Goal: Communication & Community: Answer question/provide support

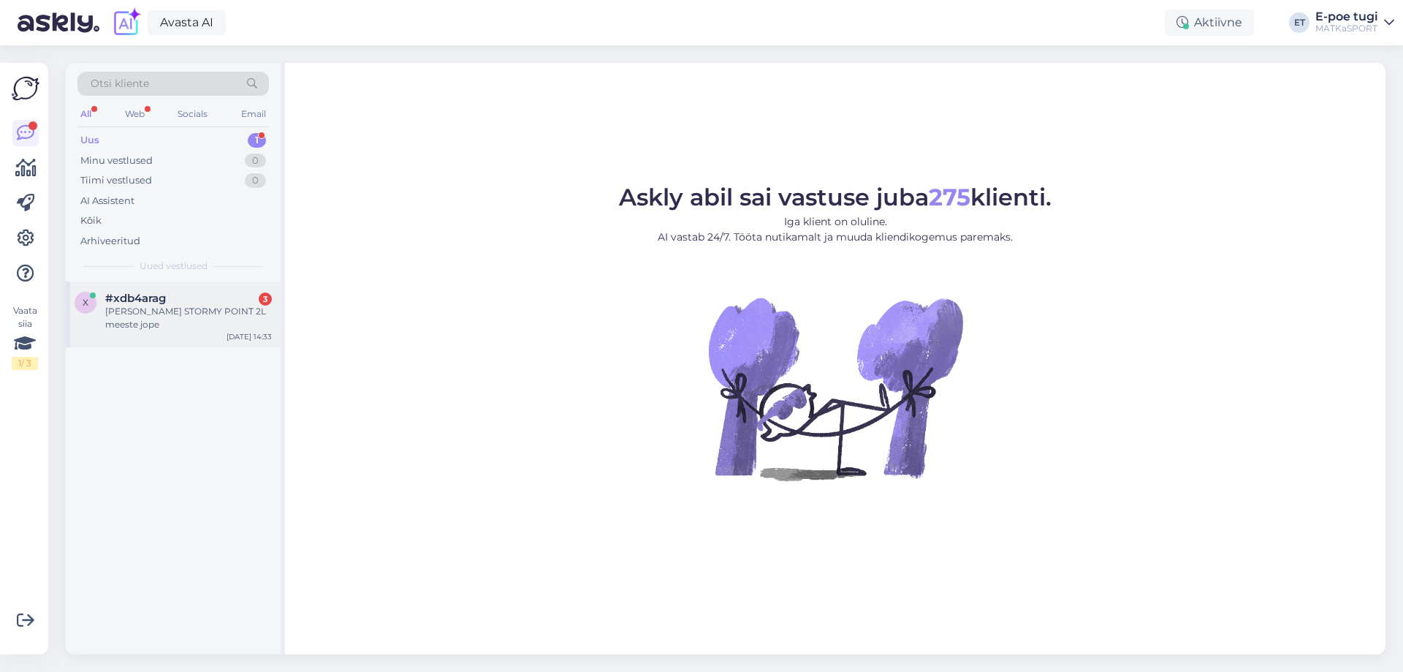
click at [143, 324] on div "[PERSON_NAME] STORMY POINT 2L meeste jope" at bounding box center [188, 318] width 167 height 26
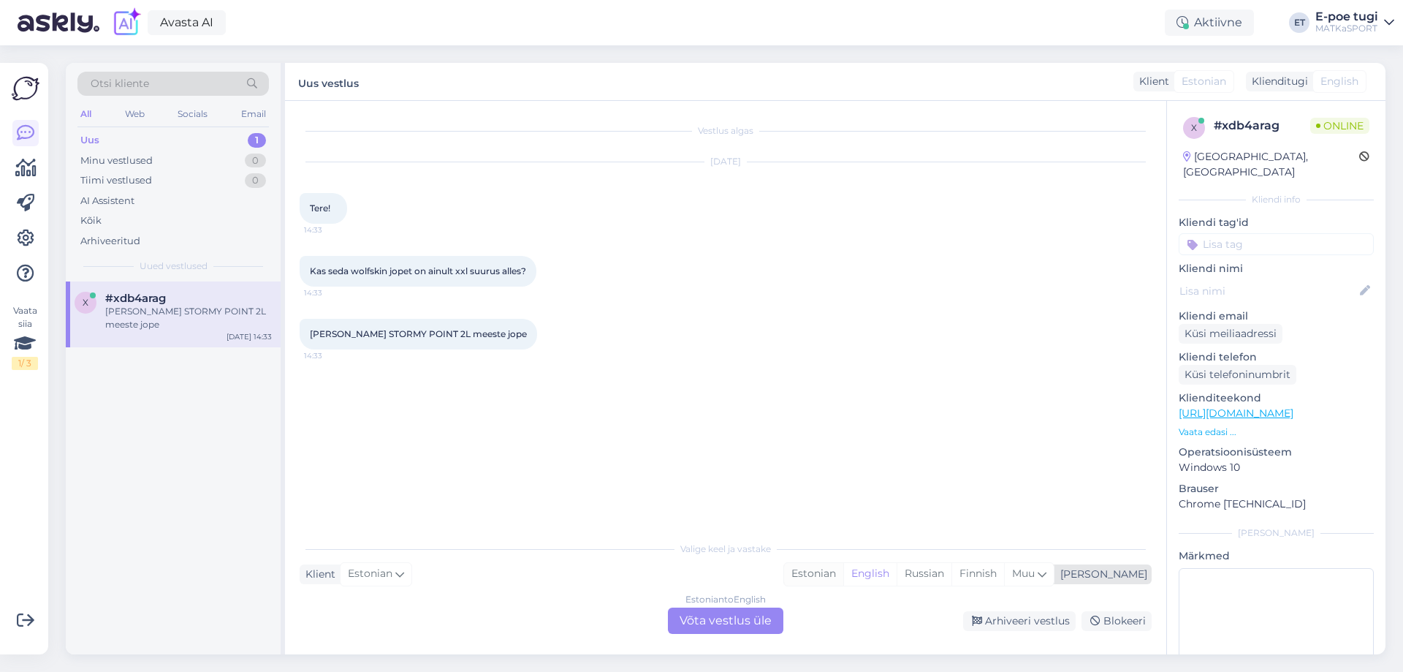
click at [843, 577] on div "Estonian" at bounding box center [813, 574] width 59 height 22
click at [759, 627] on div "Estonian to Estonian Võta vestlus üle" at bounding box center [725, 620] width 115 height 26
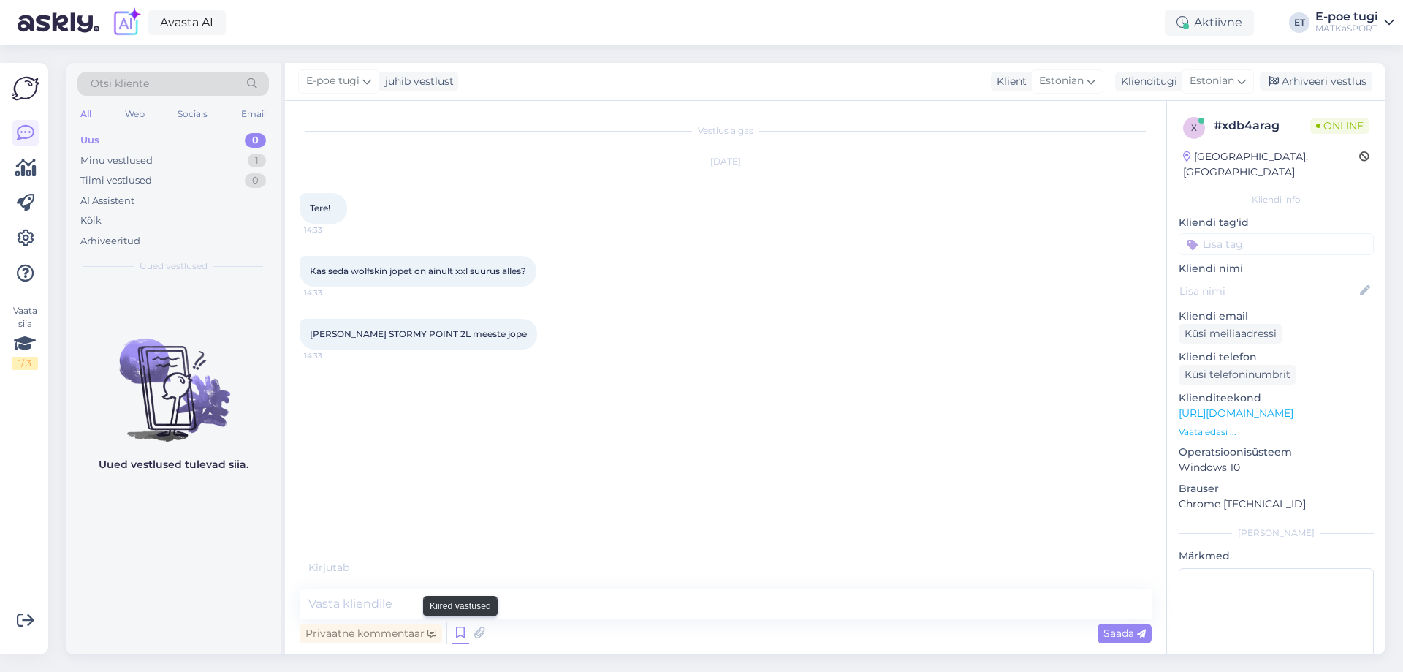
click at [456, 630] on icon at bounding box center [461, 633] width 18 height 22
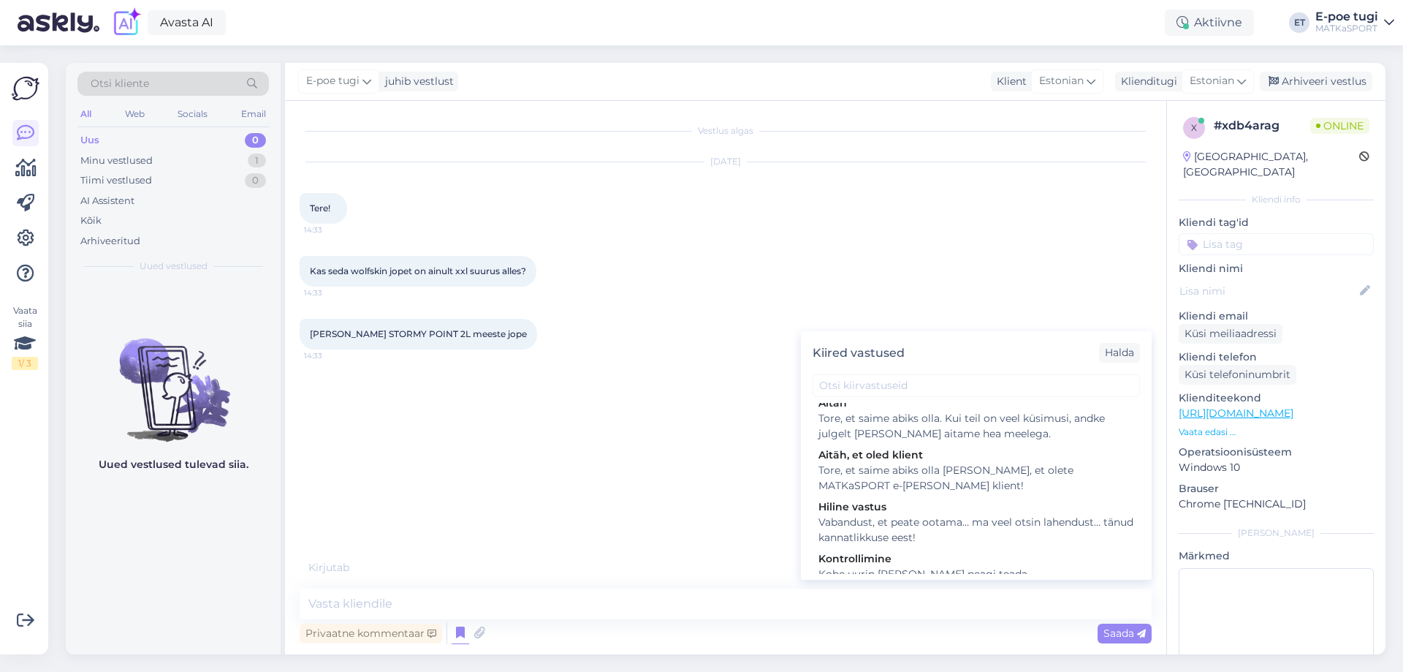
scroll to position [213, 0]
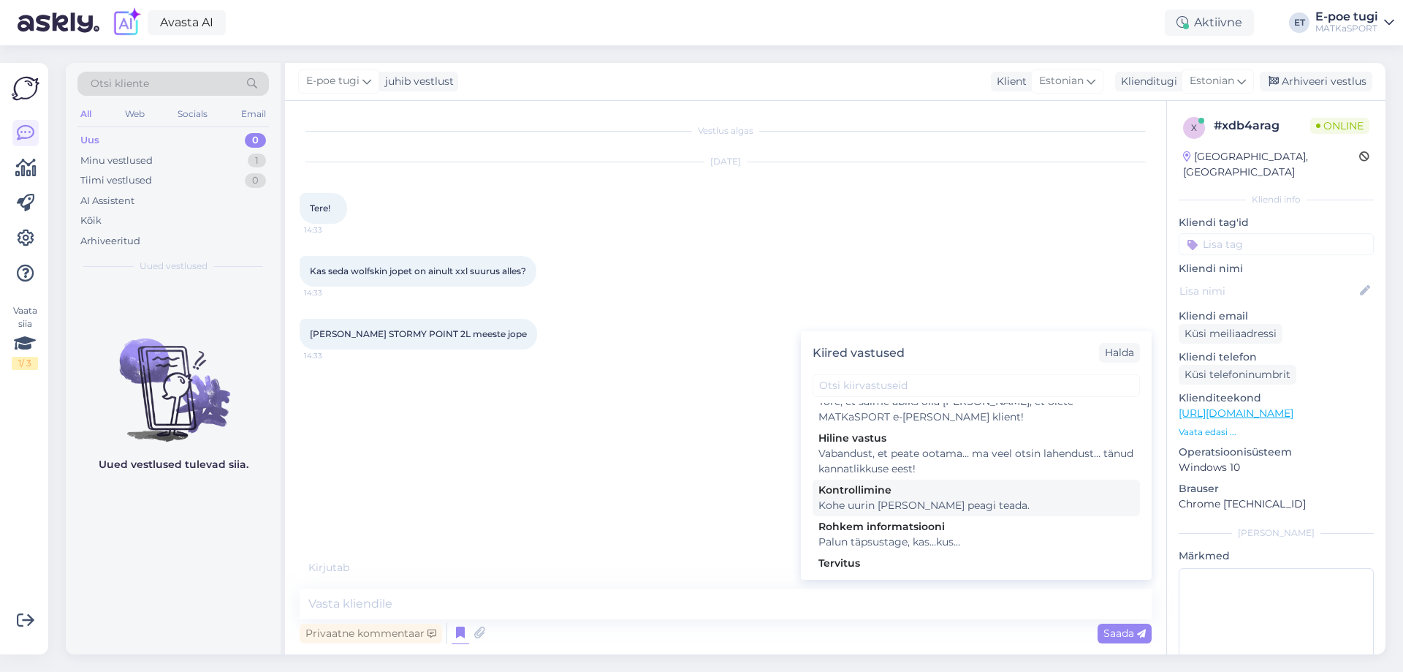
click at [933, 498] on div "Kohe uurin ja annan peagi teada." at bounding box center [977, 505] width 316 height 15
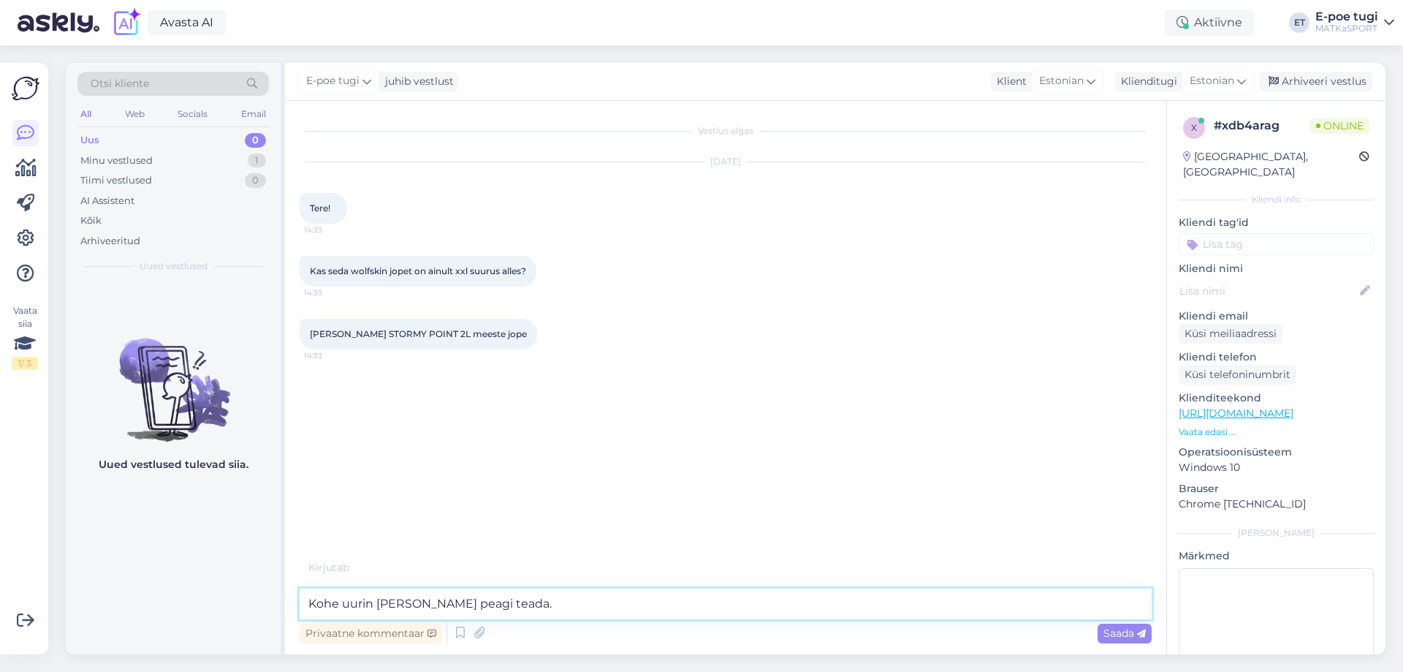
click at [309, 596] on textarea "Kohe uurin ja annan peagi teada." at bounding box center [726, 603] width 852 height 31
type textarea "Tere! Kohe uurin ja annan peagi teada."
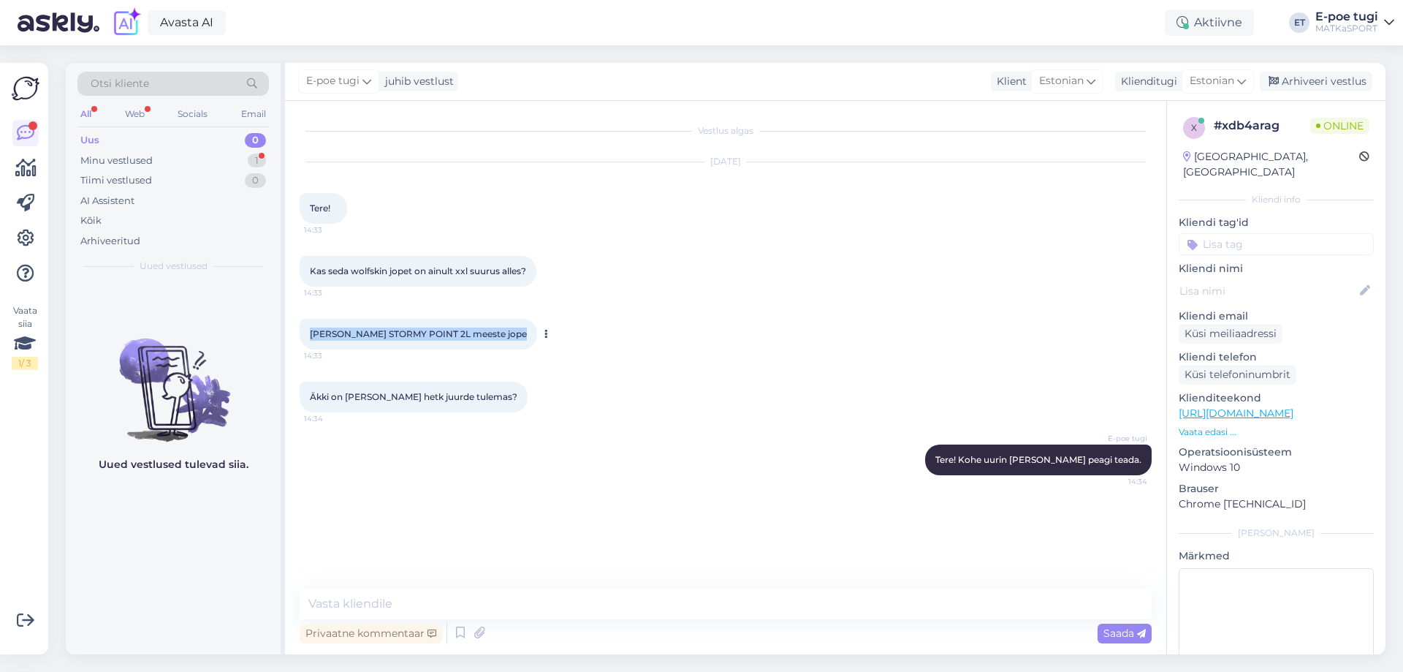
drag, startPoint x: 309, startPoint y: 335, endPoint x: 519, endPoint y: 333, distance: 209.8
click at [519, 333] on div "Jack Wolfskin STORMY POINT 2L meeste jope 14:33" at bounding box center [419, 334] width 238 height 31
copy span "Jack Wolfskin STORMY POINT 2L meeste jope"
click at [445, 458] on div "E-poe tugi Tere! Kohe uurin ja annan peagi teada. 14:34" at bounding box center [726, 459] width 852 height 63
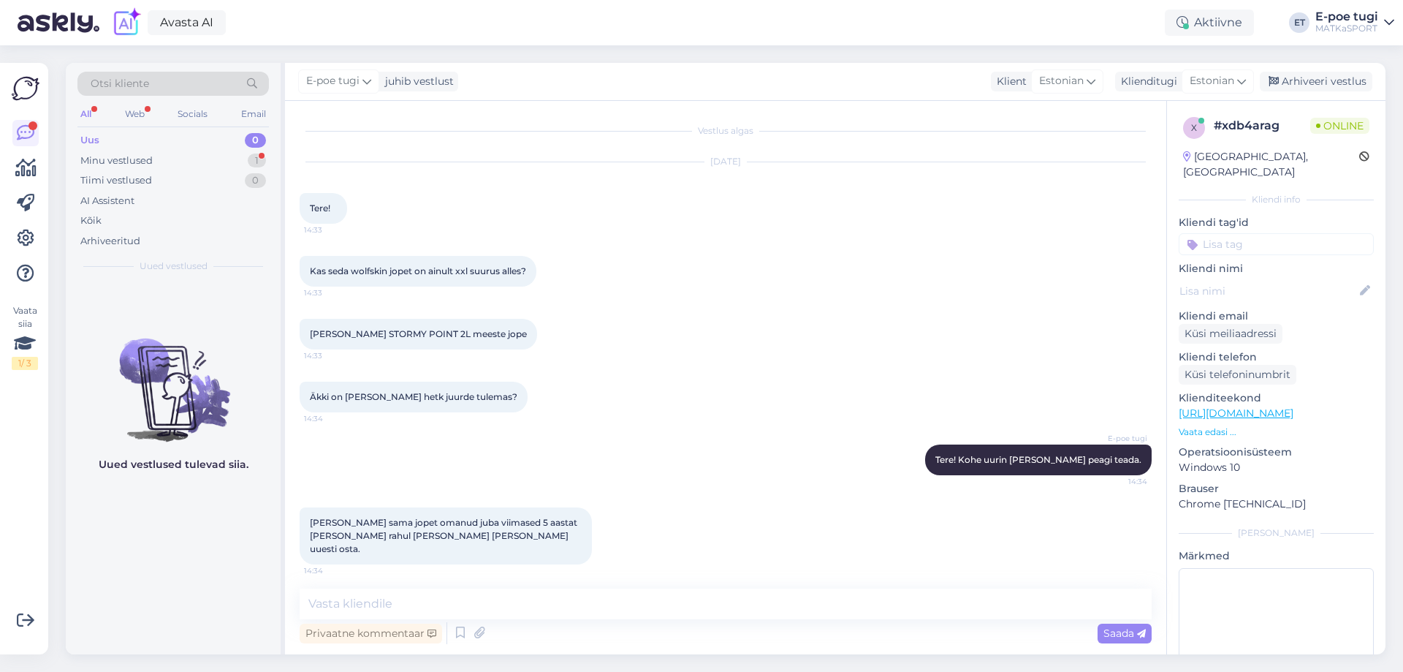
scroll to position [55, 0]
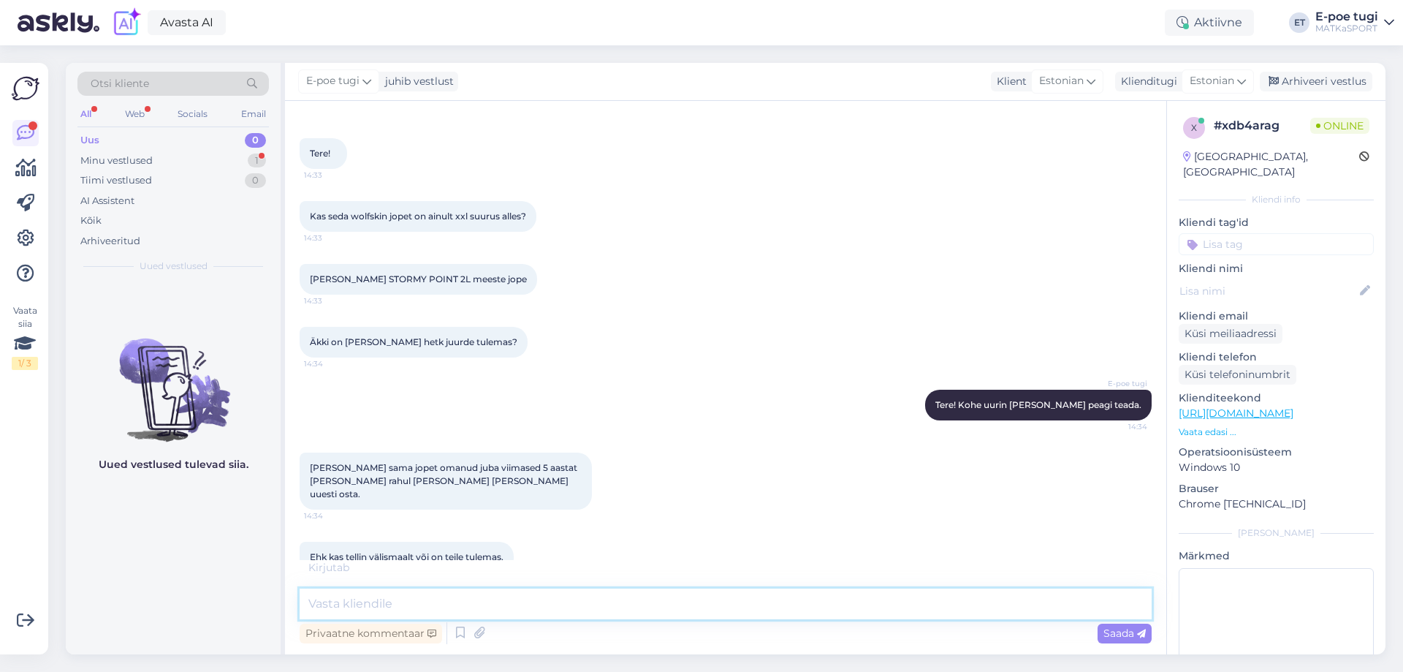
click at [526, 604] on textarea at bounding box center [726, 603] width 852 height 31
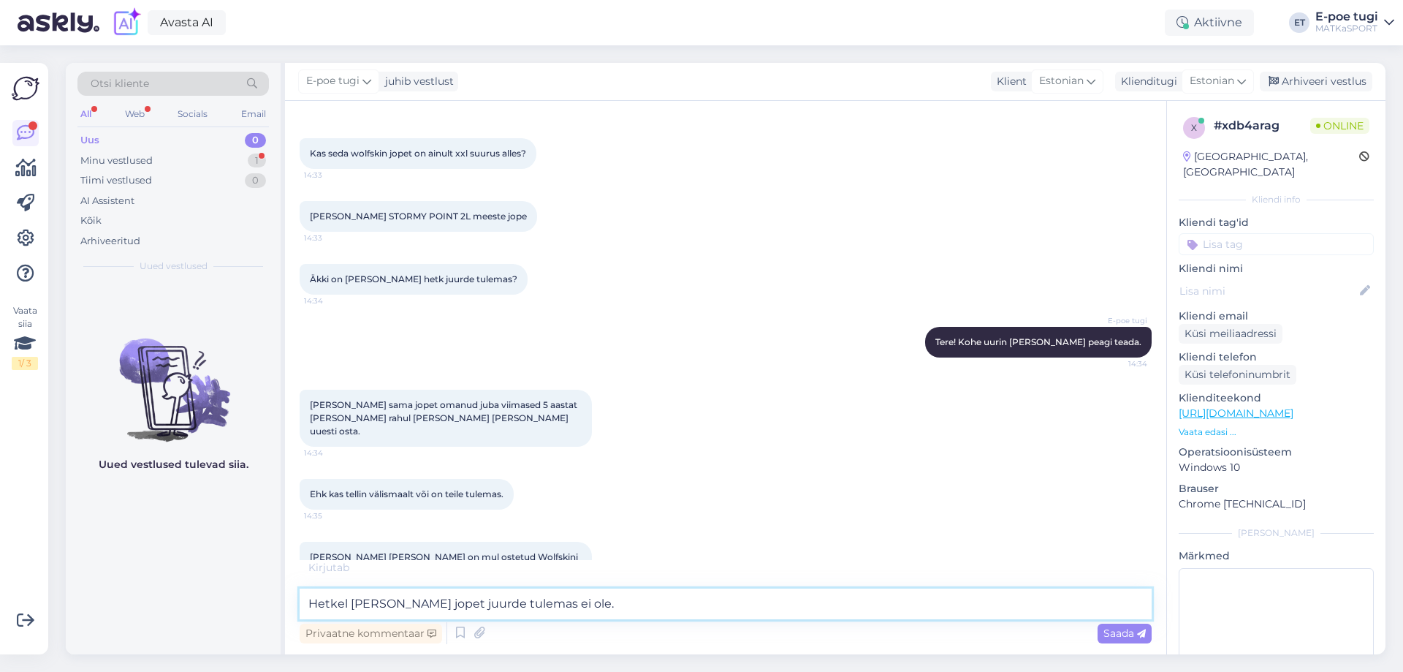
click at [378, 604] on textarea "Hetkel meil seda jopet juurde tulemas ei ole." at bounding box center [726, 603] width 852 height 31
click at [626, 598] on textarea "Hetkel meil just seda jopet juurde tulemas ei ole." at bounding box center [726, 603] width 852 height 31
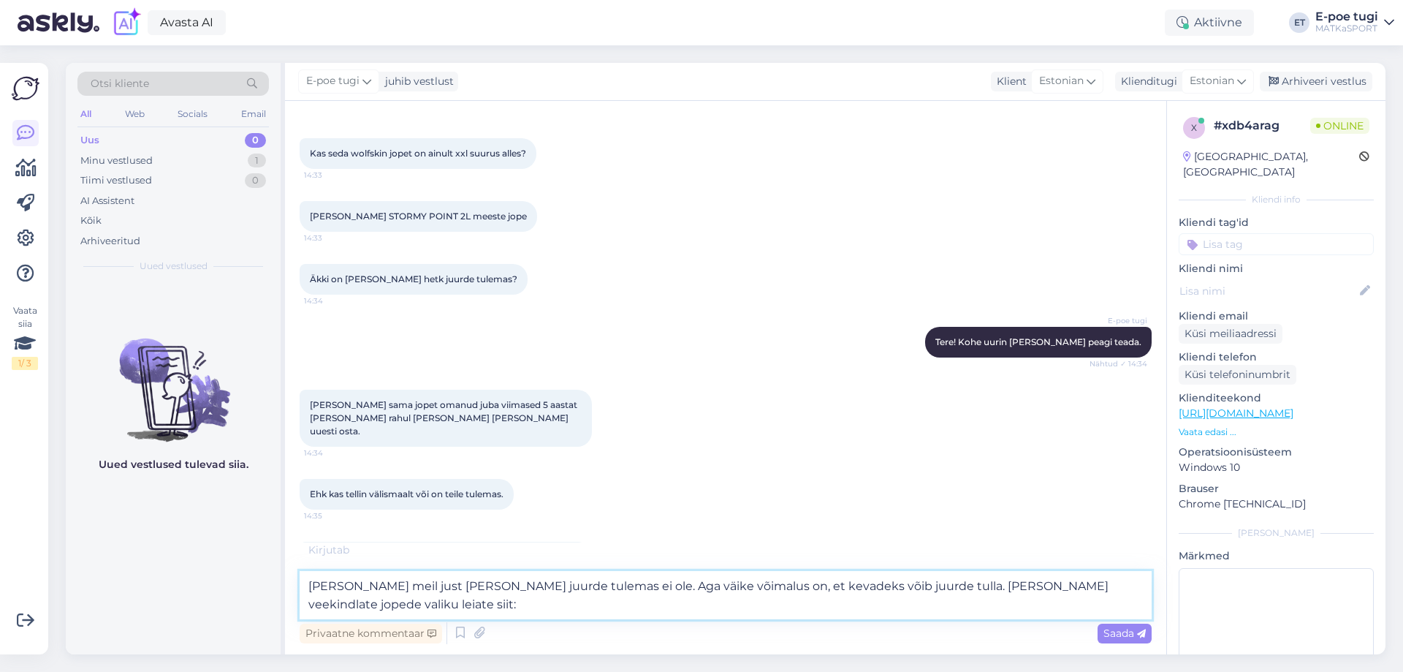
paste textarea "https://matkasport.ee/480-veekindlad-joped?q=Kellele-Mehed/Br%C3%A4nd-Jack+Wolf…"
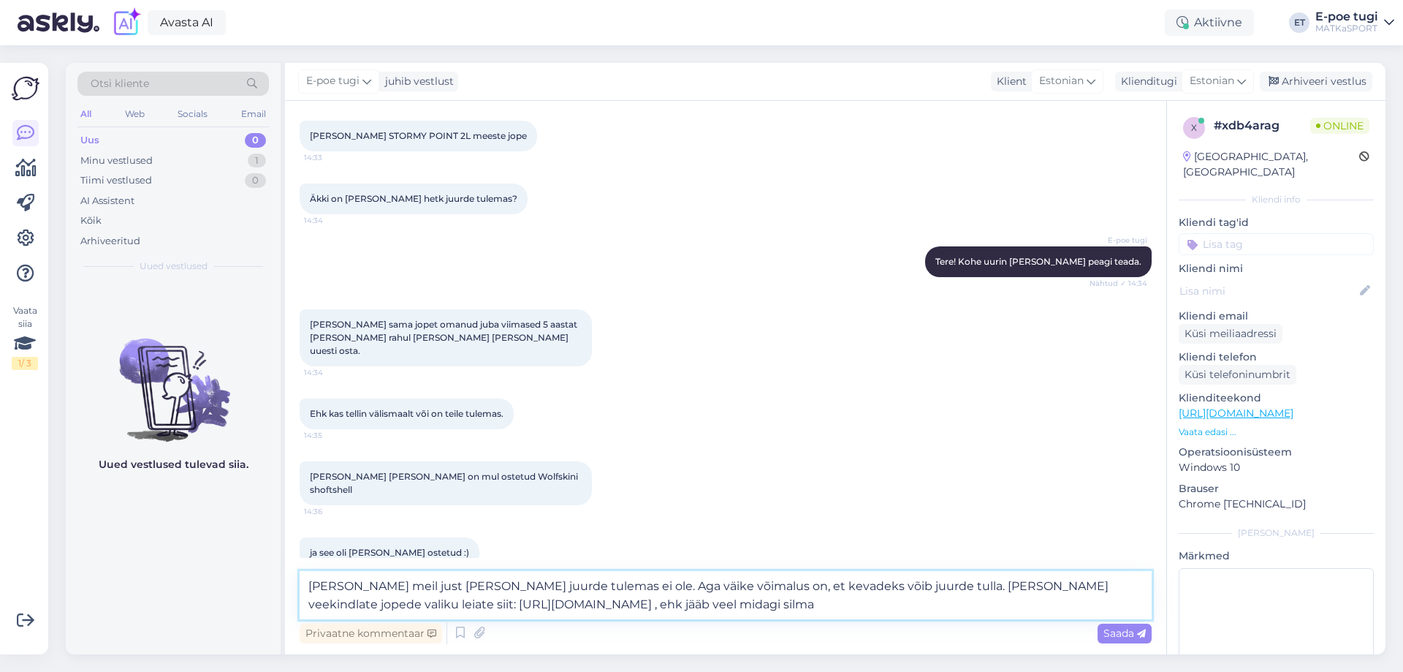
type textarea "Hetkel meil just seda jopet juurde tulemas ei ole. Aga väike võimalus on, et ke…"
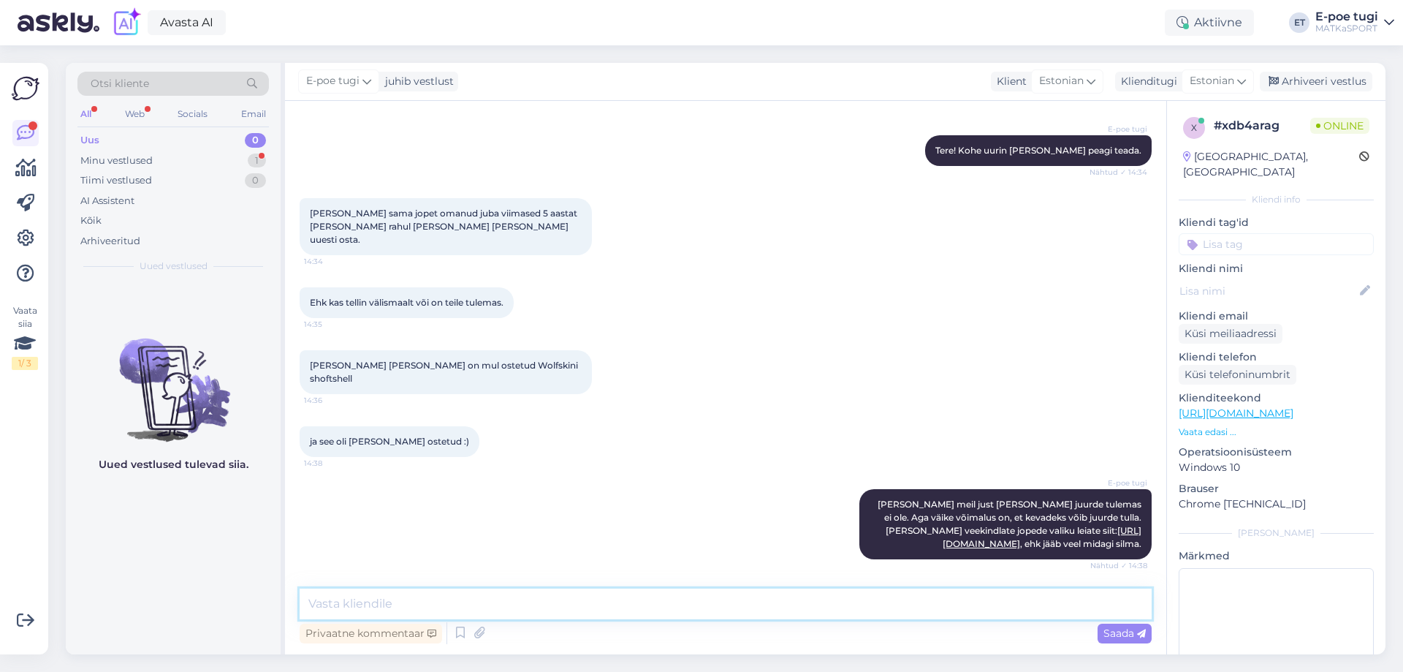
scroll to position [372, 0]
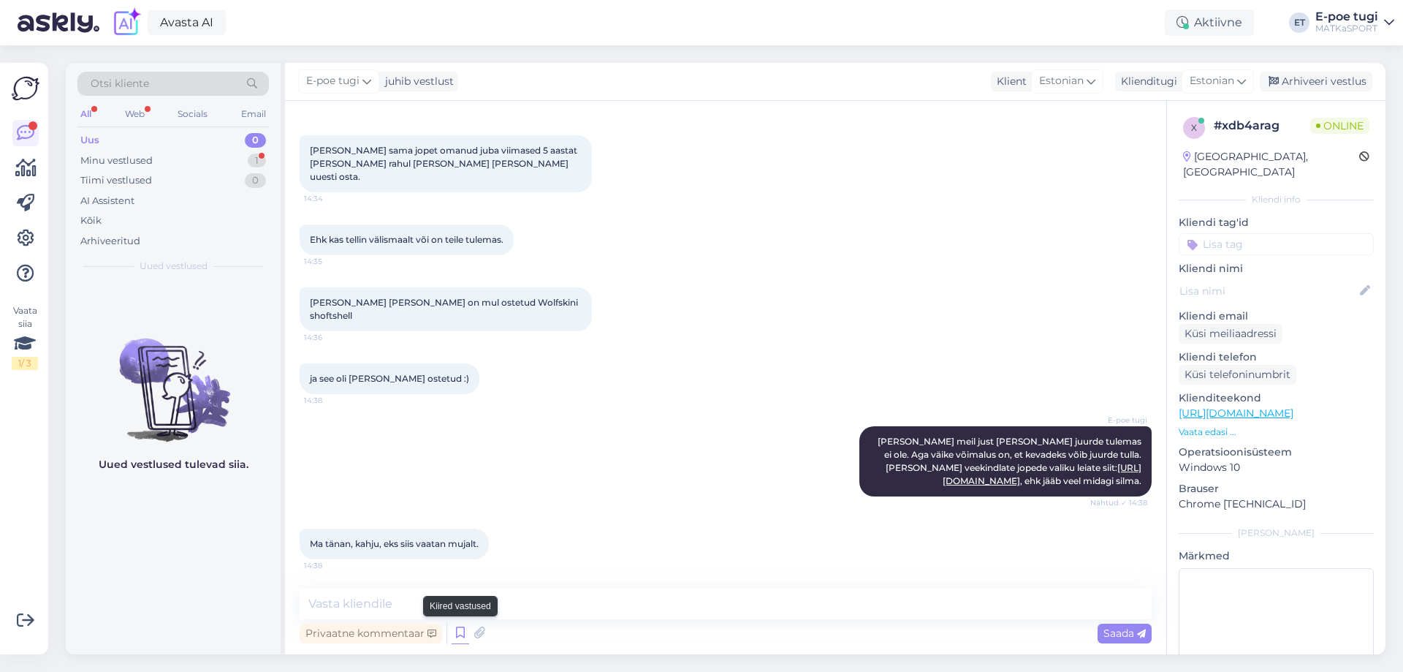
click at [458, 635] on icon at bounding box center [461, 633] width 18 height 22
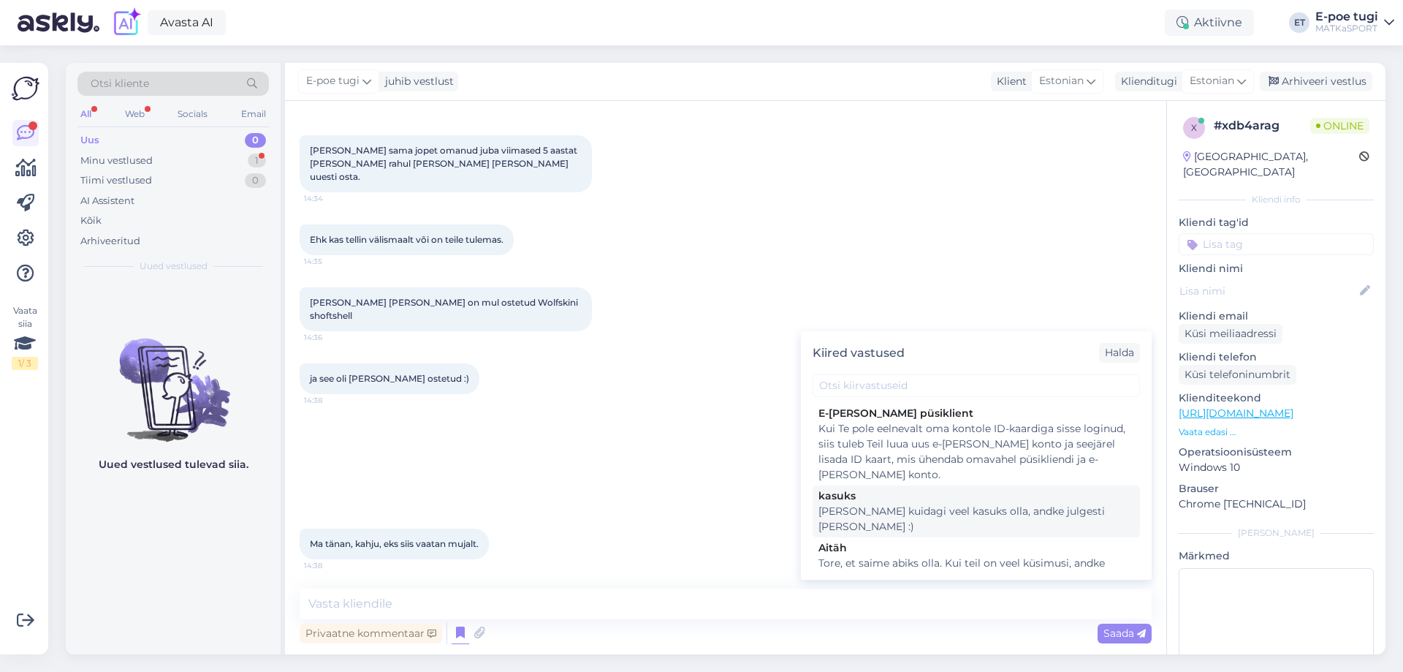
click at [942, 511] on div "Kui saame kuidagi veel kasuks olla, andke julgesti märku :)" at bounding box center [977, 519] width 316 height 31
type textarea "Kui saame kuidagi veel kasuks olla, andke julgesti märku :)"
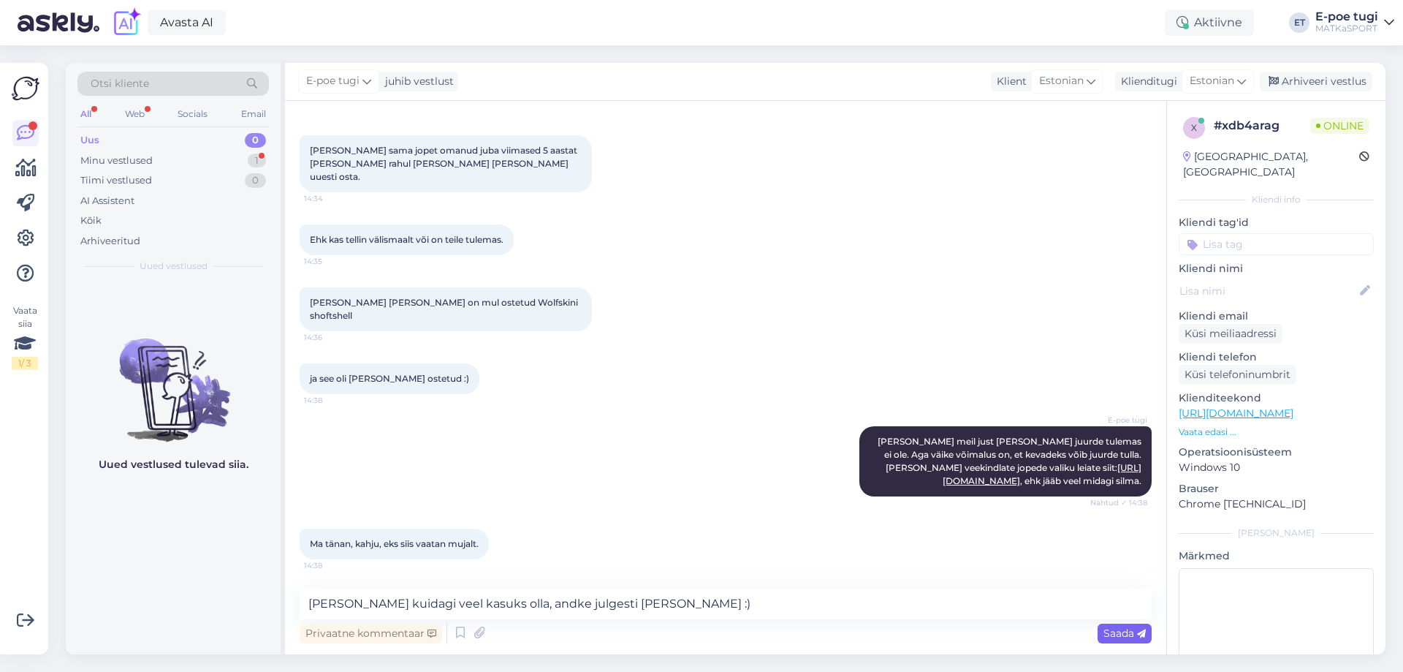
click at [1138, 631] on icon at bounding box center [1141, 633] width 9 height 9
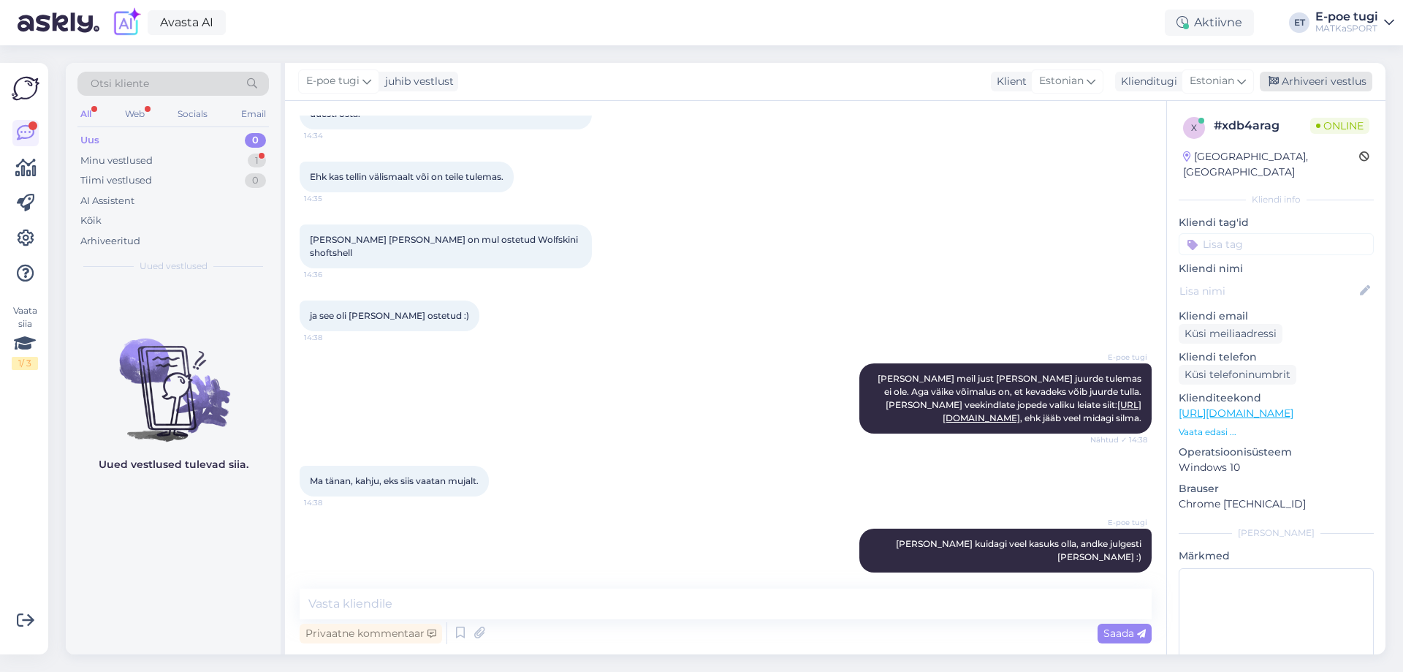
click at [1297, 82] on div "Arhiveeri vestlus" at bounding box center [1316, 82] width 113 height 20
